Goal: Information Seeking & Learning: Understand process/instructions

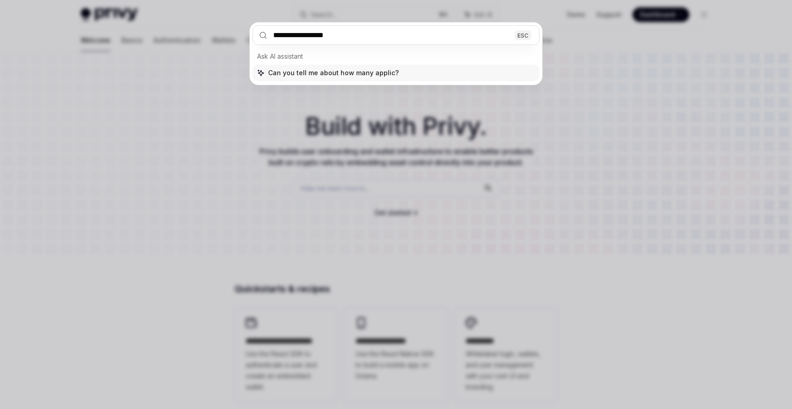
type input "**********"
type textarea "*"
type input "**********"
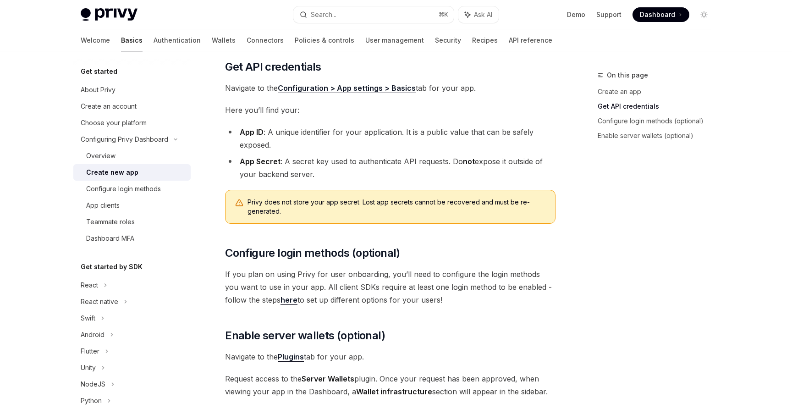
scroll to position [203, 0]
click at [160, 159] on div "Overview" at bounding box center [135, 155] width 99 height 11
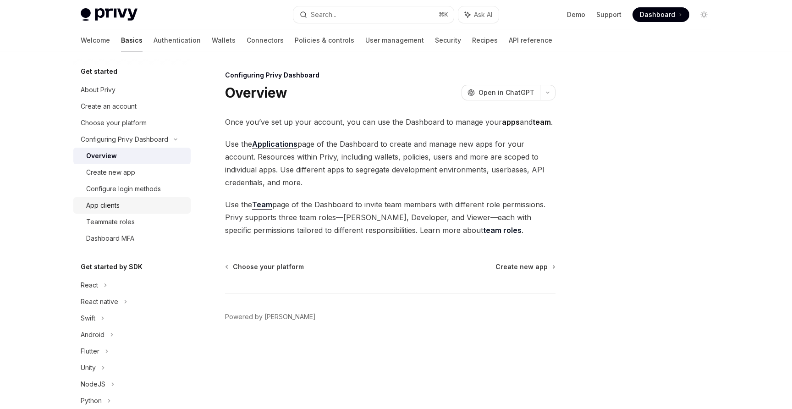
click at [165, 209] on div "App clients" at bounding box center [135, 205] width 99 height 11
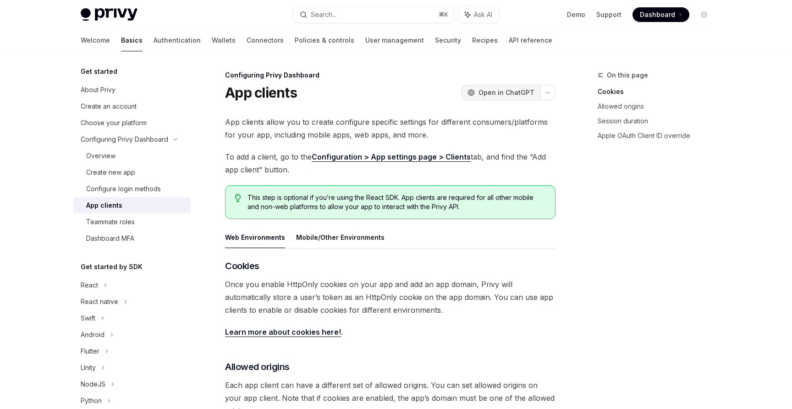
click at [521, 92] on span "Open in ChatGPT" at bounding box center [506, 92] width 56 height 9
click at [159, 191] on div "Configure login methods" at bounding box center [123, 188] width 75 height 11
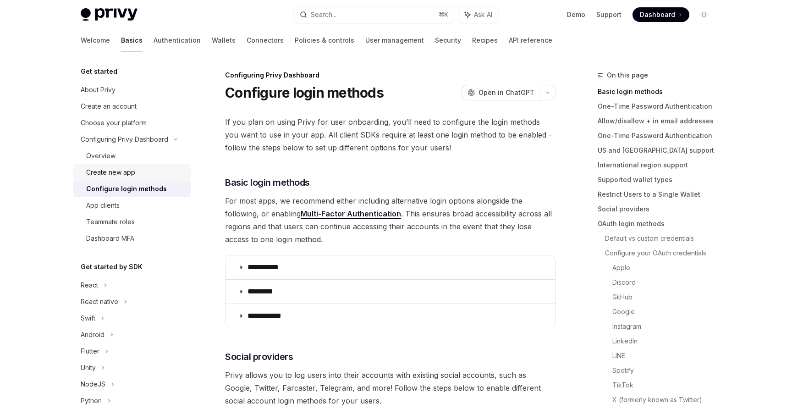
click at [153, 176] on div "Create new app" at bounding box center [135, 172] width 99 height 11
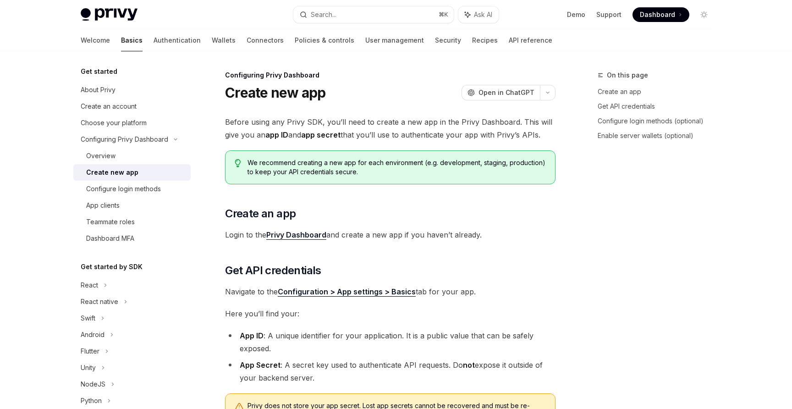
type textarea "*"
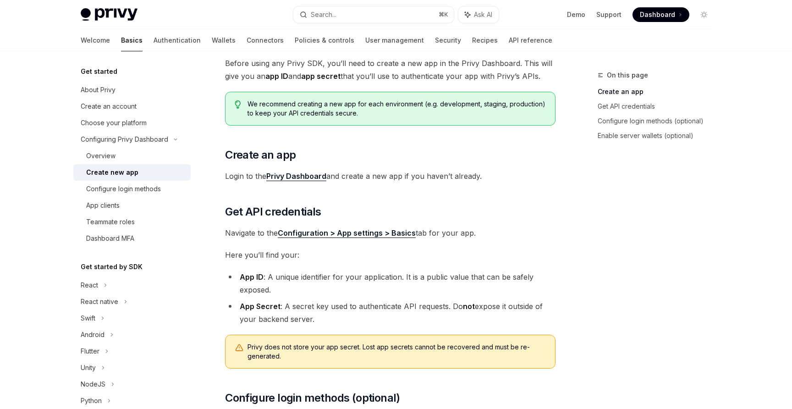
scroll to position [60, 0]
